Goal: Task Accomplishment & Management: Use online tool/utility

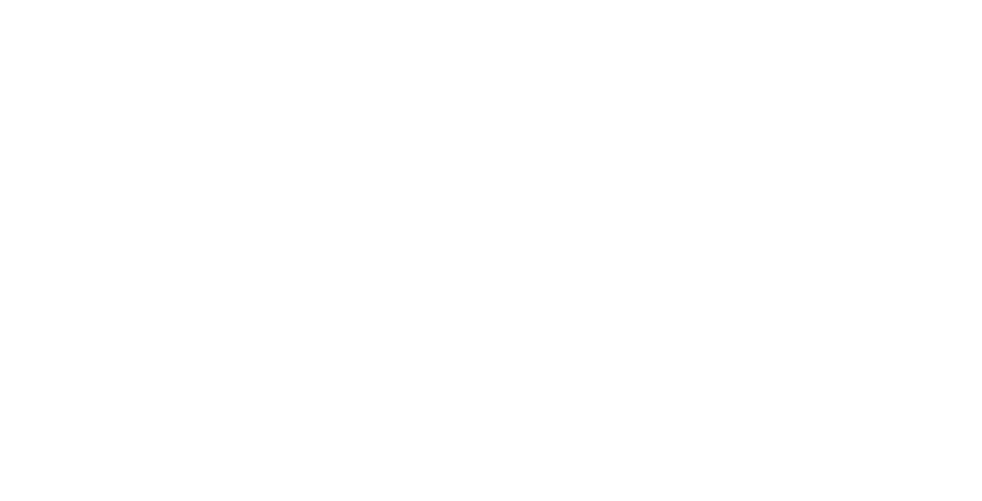
select select "Song"
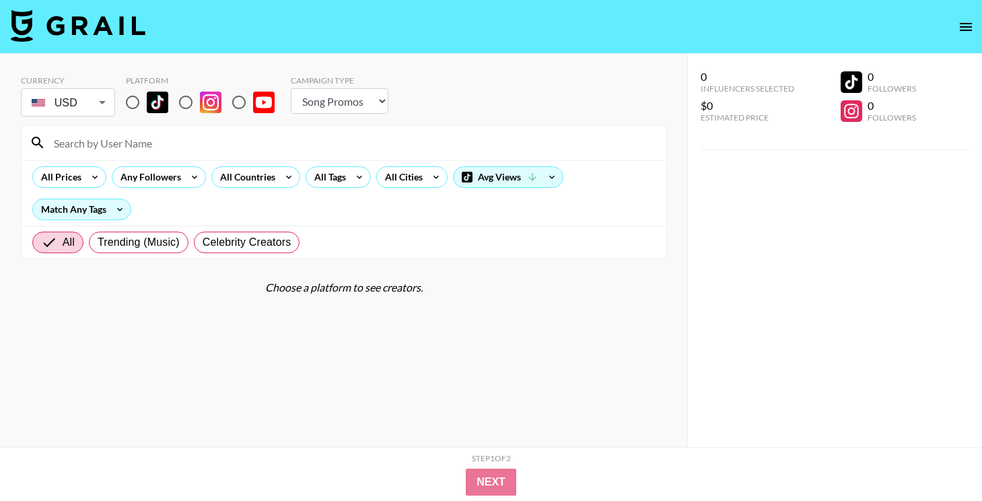
click at [130, 104] on input "radio" at bounding box center [132, 102] width 28 height 28
radio input "true"
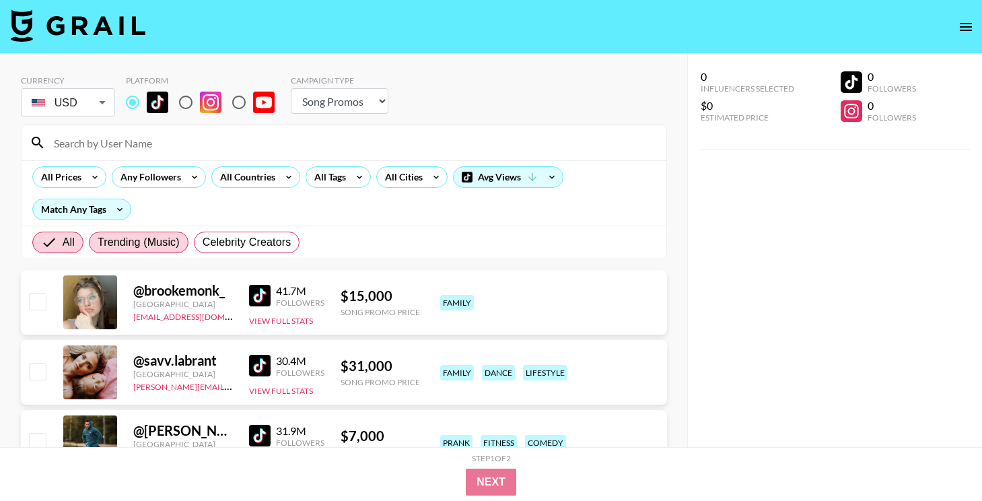
click at [162, 252] on label "Trending (Music)" at bounding box center [139, 243] width 100 height 22
click at [98, 242] on input "Trending (Music)" at bounding box center [98, 242] width 0 height 0
radio input "true"
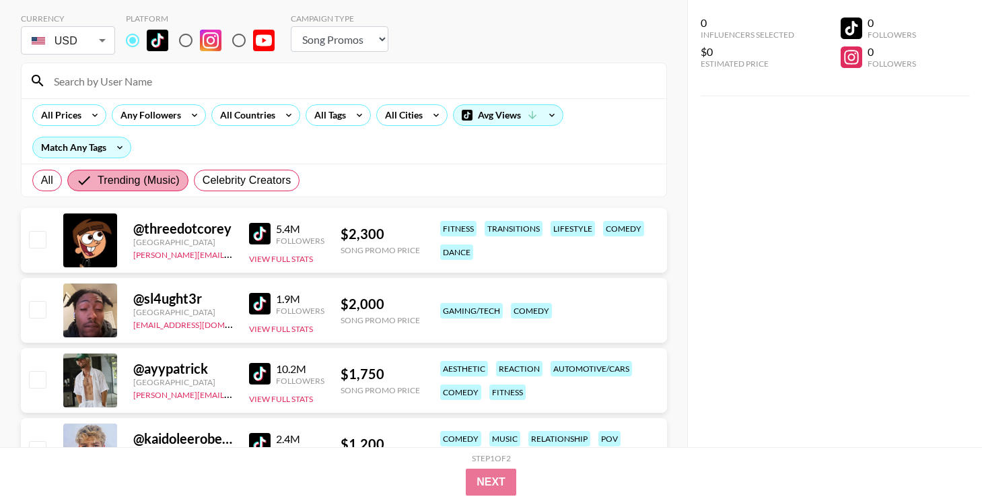
scroll to position [63, 0]
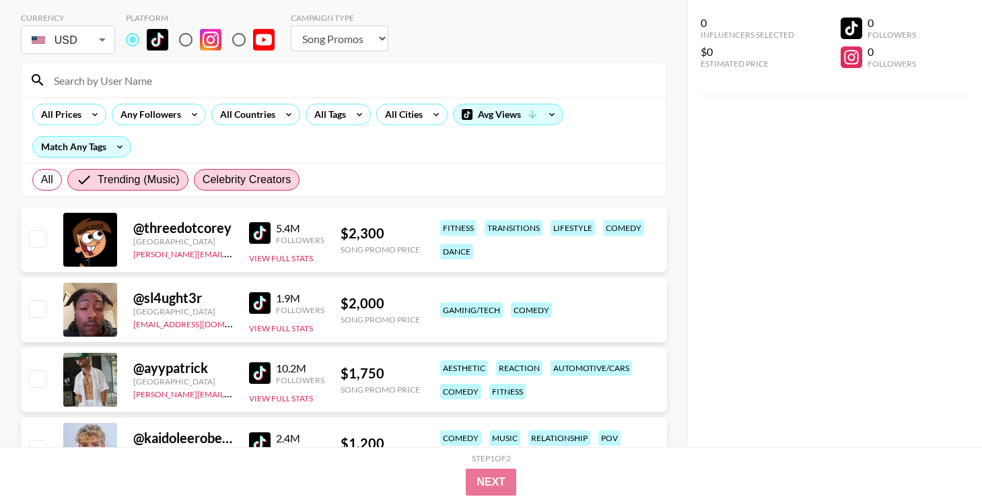
click at [246, 182] on span "Celebrity Creators" at bounding box center [247, 180] width 89 height 16
click at [203, 180] on input "Celebrity Creators" at bounding box center [203, 180] width 0 height 0
radio input "true"
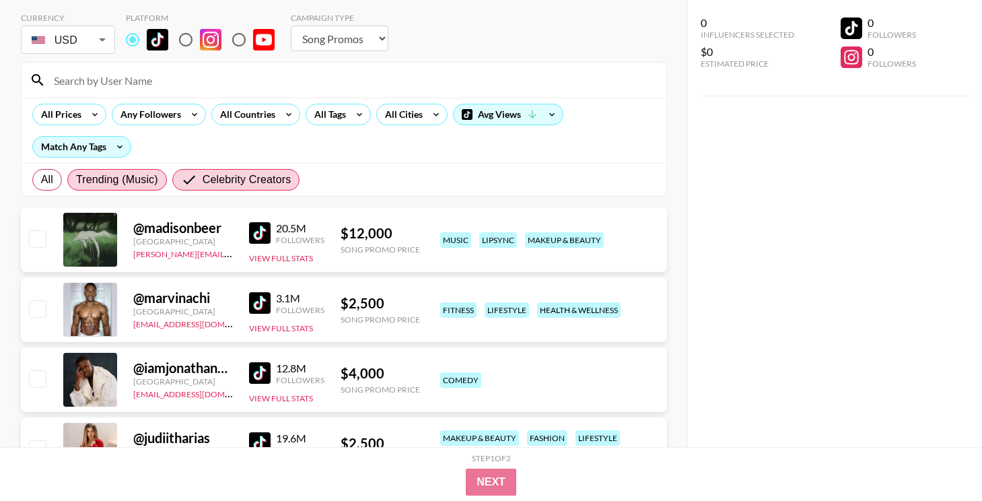
click at [153, 179] on span "Trending (Music)" at bounding box center [117, 180] width 82 height 16
click at [76, 180] on input "Trending (Music)" at bounding box center [76, 180] width 0 height 0
radio input "true"
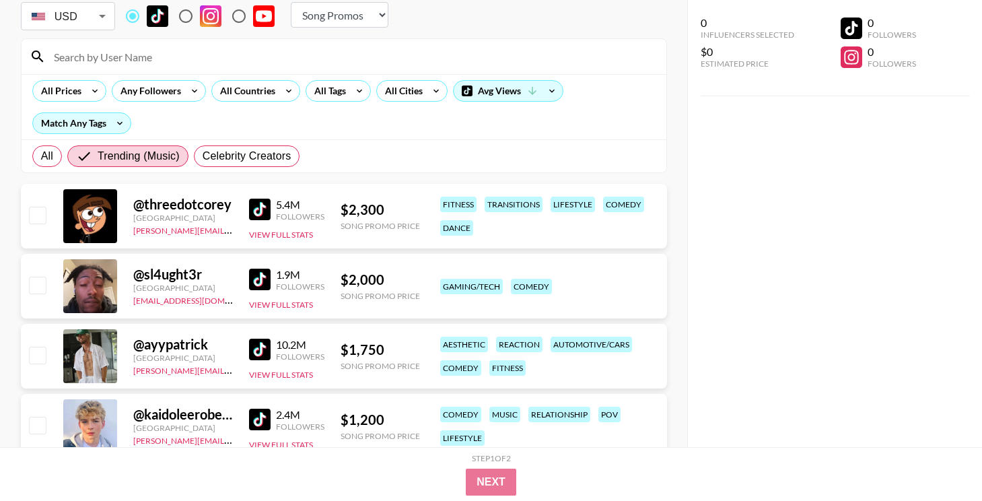
scroll to position [82, 0]
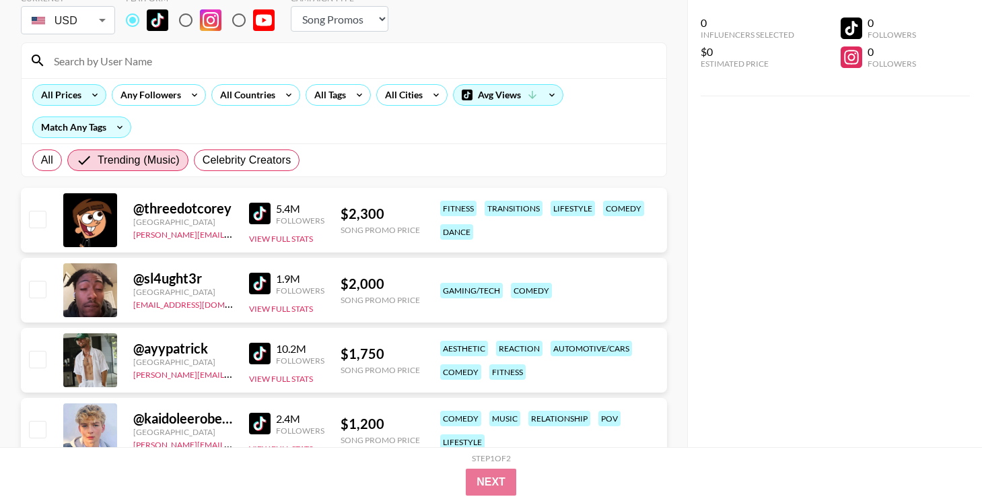
click at [79, 104] on div "All Prices" at bounding box center [69, 95] width 74 height 22
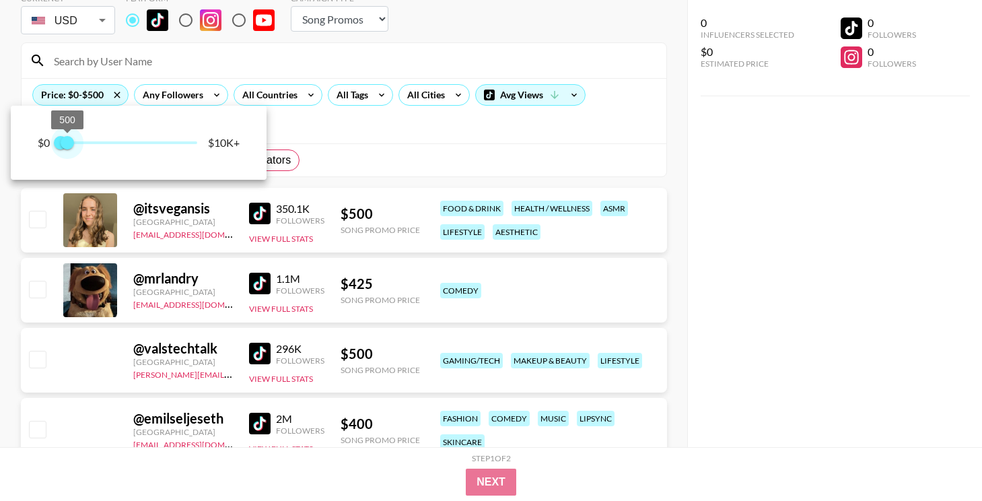
type input "750"
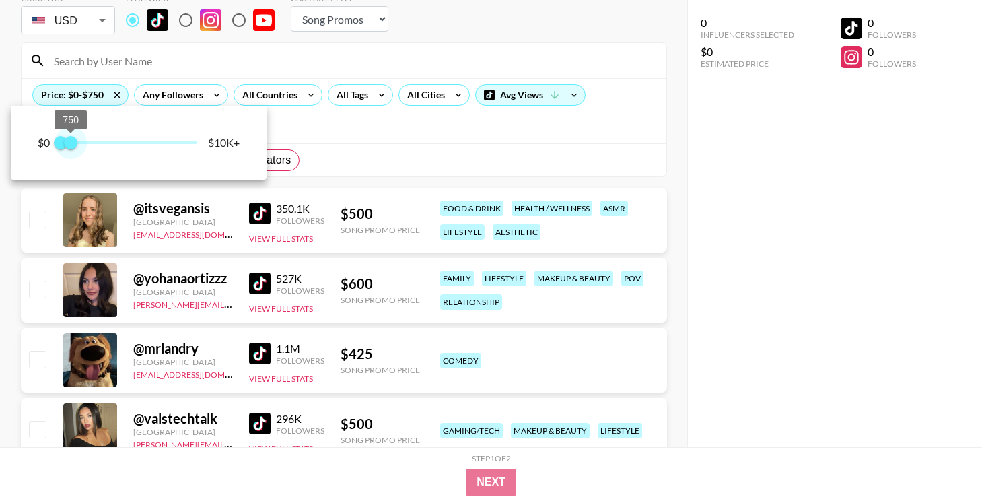
drag, startPoint x: 190, startPoint y: 138, endPoint x: 71, endPoint y: 140, distance: 118.5
click at [71, 140] on span "750" at bounding box center [70, 142] width 13 height 13
click at [57, 149] on span "0" at bounding box center [60, 142] width 13 height 13
click at [689, 247] on div at bounding box center [491, 250] width 982 height 501
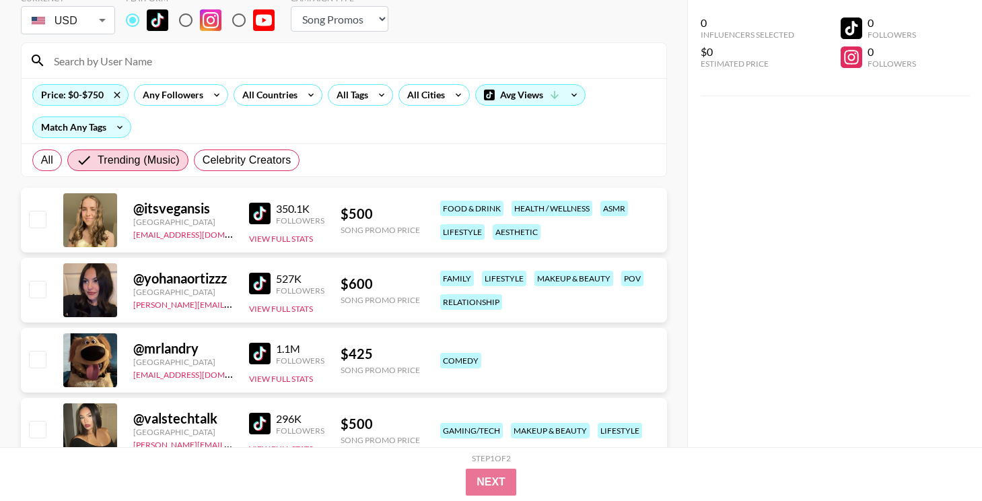
click at [267, 209] on img at bounding box center [260, 214] width 22 height 22
click at [257, 284] on img at bounding box center [260, 284] width 22 height 22
click at [256, 353] on img at bounding box center [260, 354] width 22 height 22
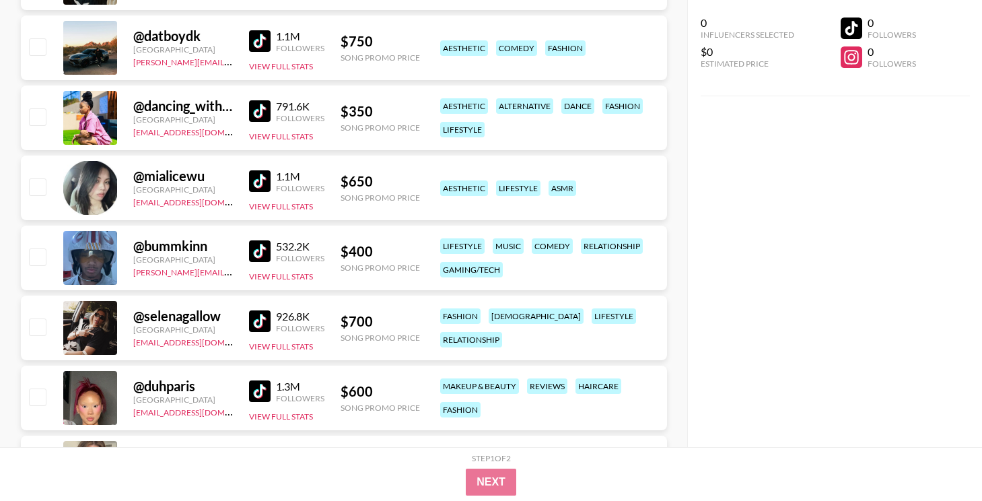
scroll to position [1136, 0]
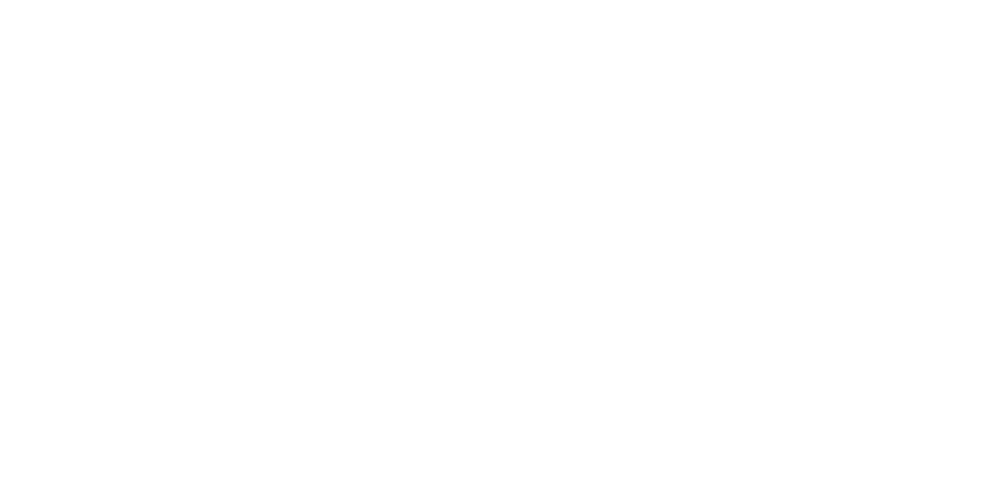
select select "Song"
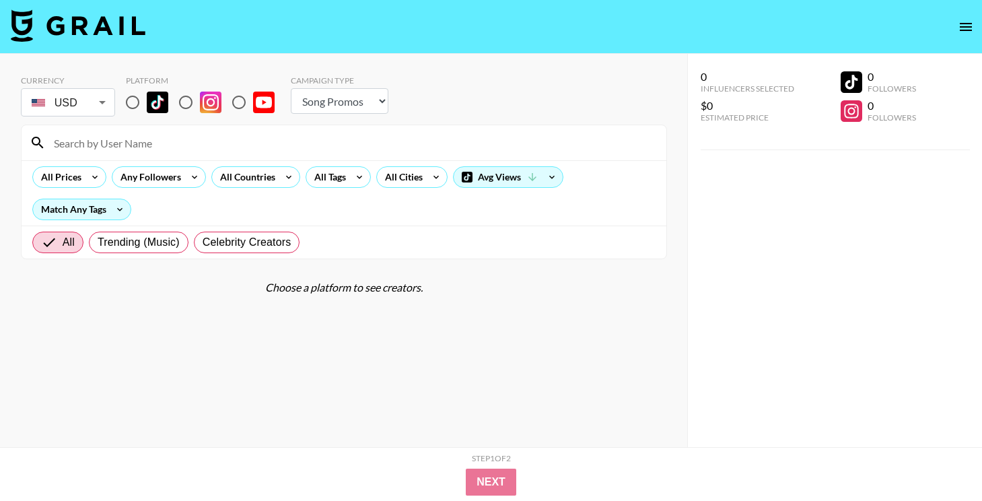
click at [137, 104] on input "radio" at bounding box center [132, 102] width 28 height 28
radio input "true"
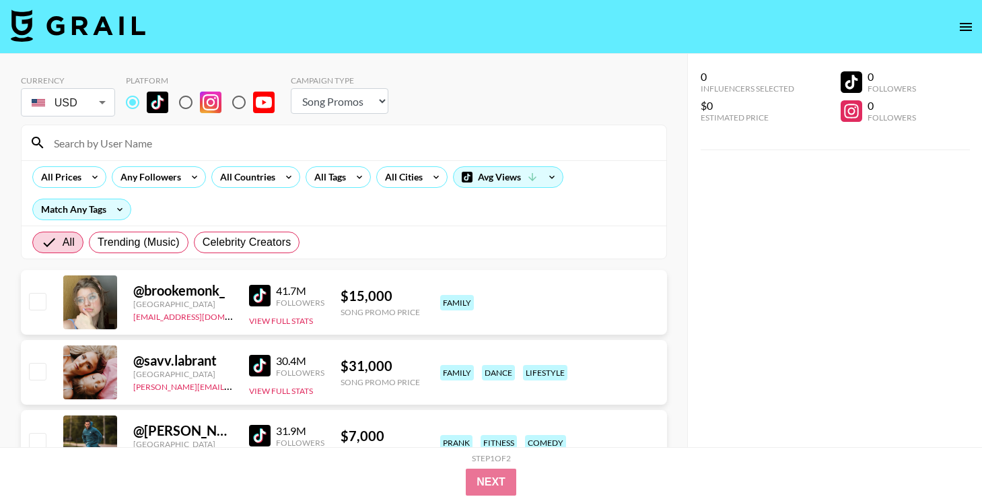
click at [158, 132] on input at bounding box center [352, 143] width 613 height 22
paste input "@_bernardo.jr"
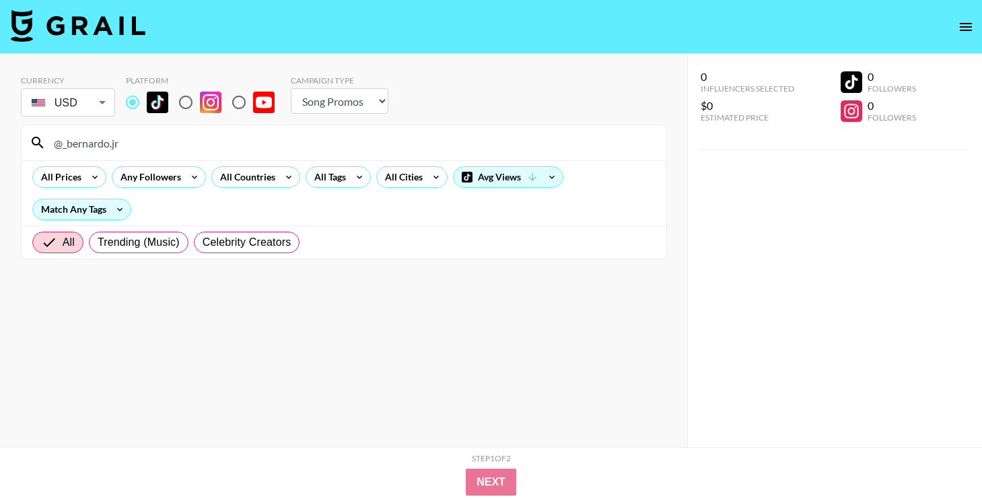
click at [425, 147] on input "@_bernardo.jr" at bounding box center [352, 143] width 613 height 22
click at [423, 141] on input "notjoo" at bounding box center [352, 143] width 613 height 22
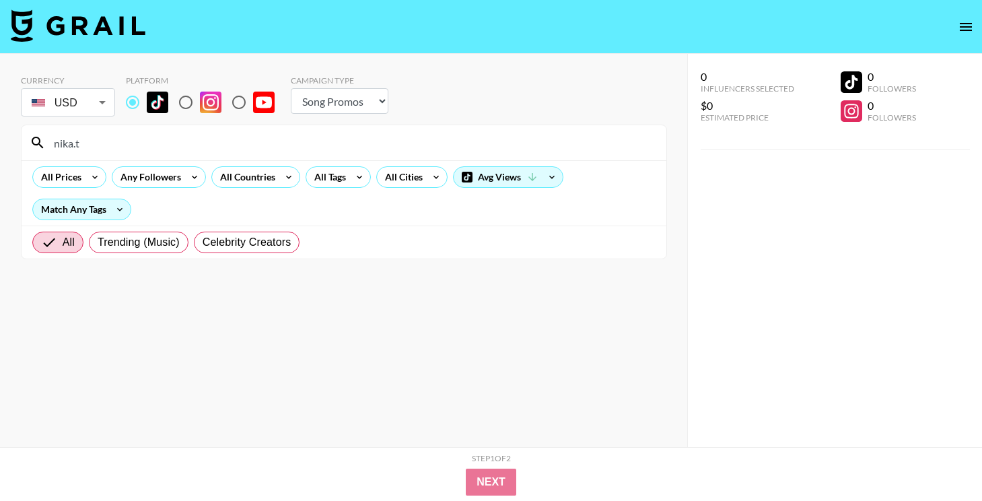
type input "nika.t"
